Goal: Find specific page/section: Find specific page/section

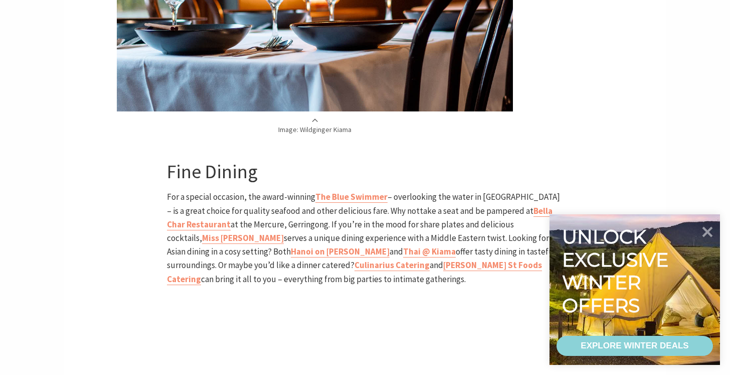
scroll to position [1786, 0]
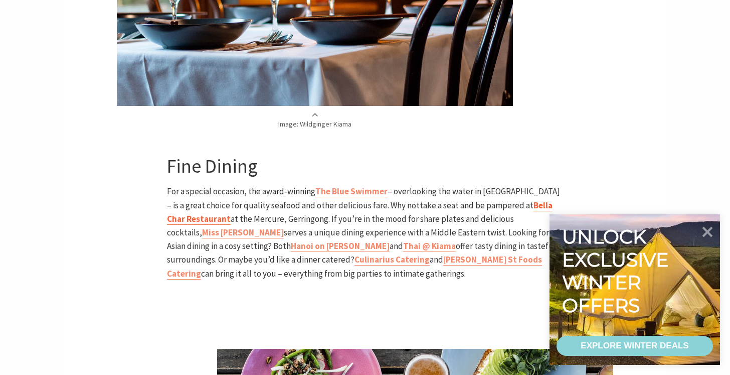
click at [520, 200] on b "Bella Char Restaurant" at bounding box center [360, 212] width 386 height 25
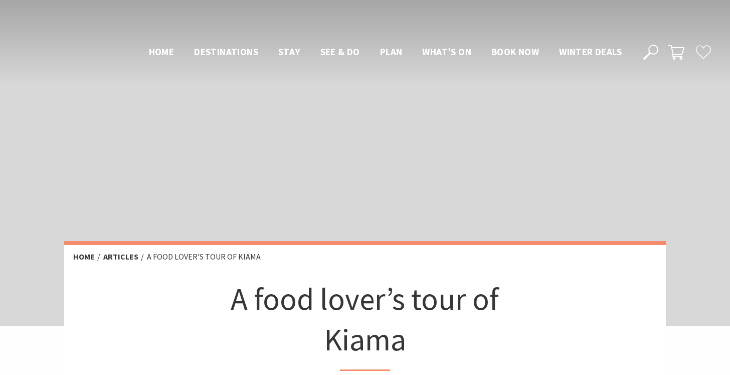
scroll to position [1786, 0]
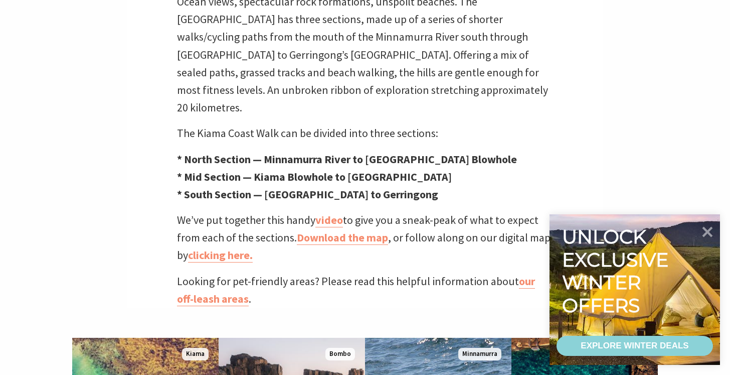
scroll to position [357, 0]
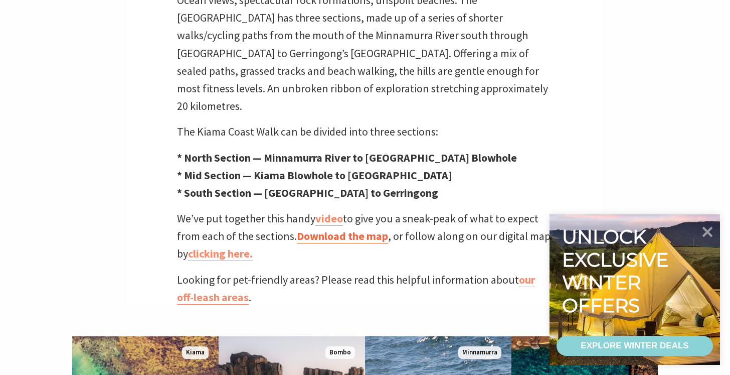
click at [323, 229] on link "Download the map" at bounding box center [342, 236] width 91 height 15
